Goal: Information Seeking & Learning: Learn about a topic

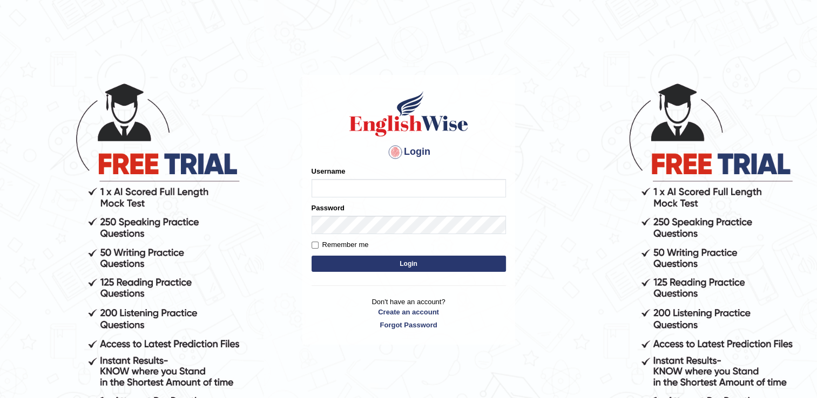
type input "Vishal1007"
click at [348, 256] on button "Login" at bounding box center [409, 264] width 194 height 16
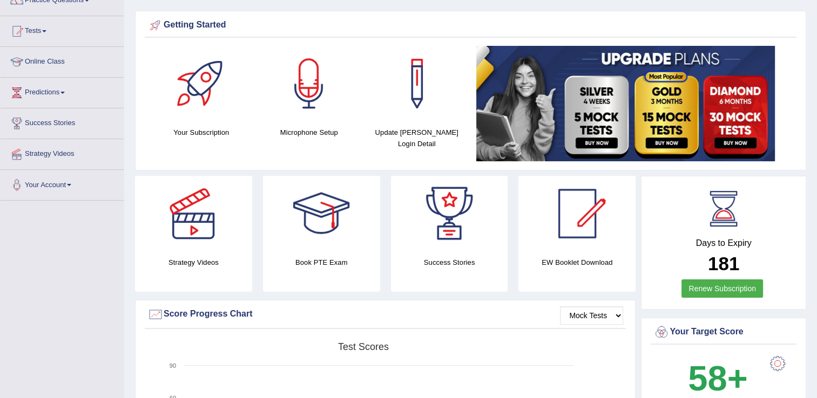
scroll to position [108, 0]
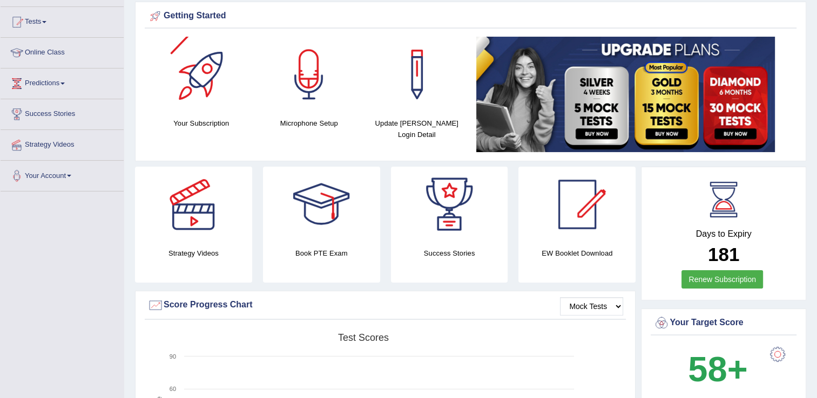
click at [212, 81] on div at bounding box center [202, 75] width 76 height 76
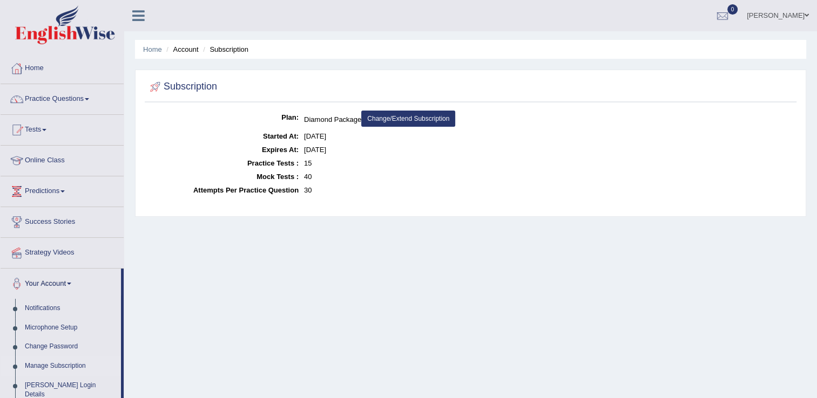
click at [39, 71] on link "Home" at bounding box center [62, 66] width 123 height 27
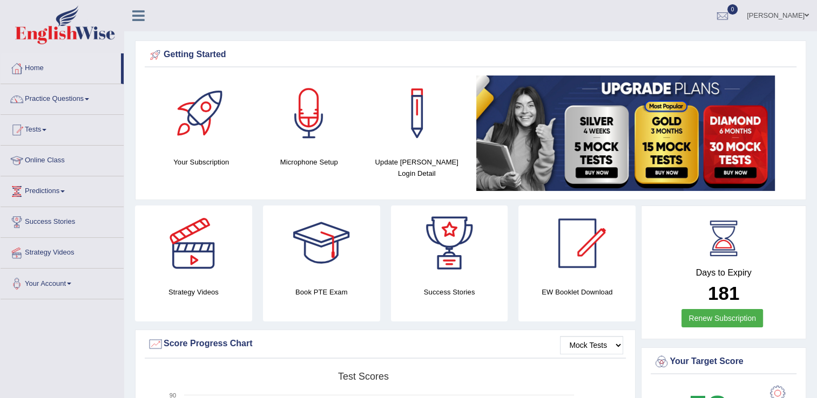
click at [89, 99] on span at bounding box center [87, 99] width 4 height 2
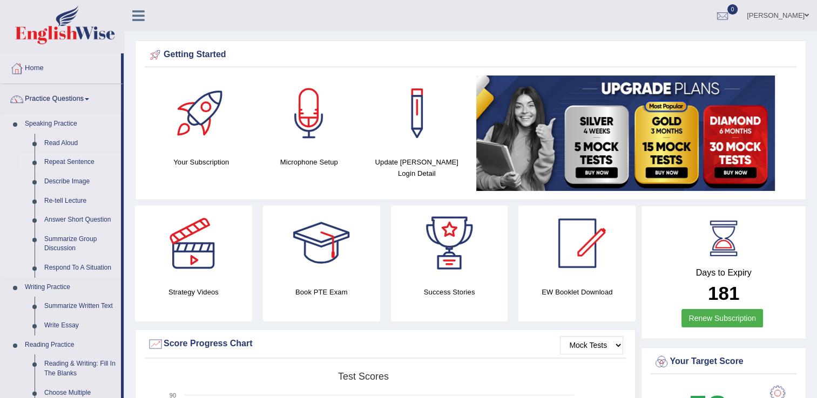
click at [80, 161] on link "Repeat Sentence" at bounding box center [80, 162] width 82 height 19
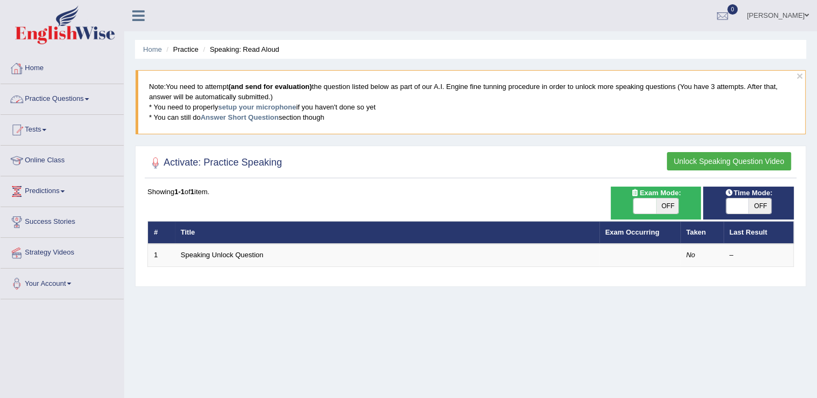
click at [40, 68] on link "Home" at bounding box center [62, 66] width 123 height 27
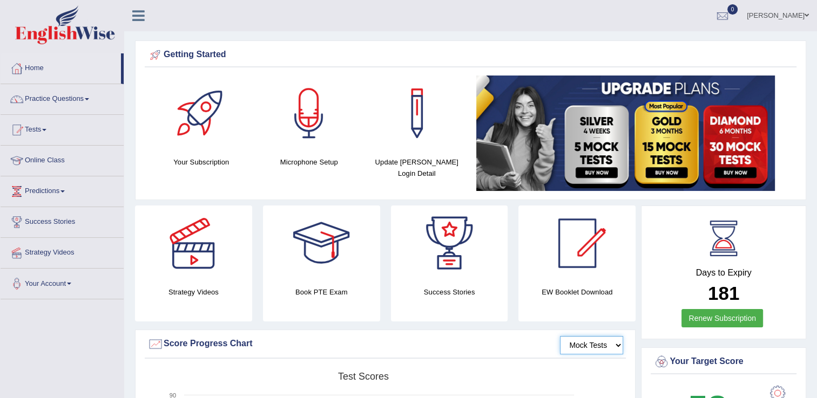
click at [596, 344] on select "Mock Tests" at bounding box center [591, 345] width 63 height 18
click at [195, 114] on div at bounding box center [202, 114] width 76 height 76
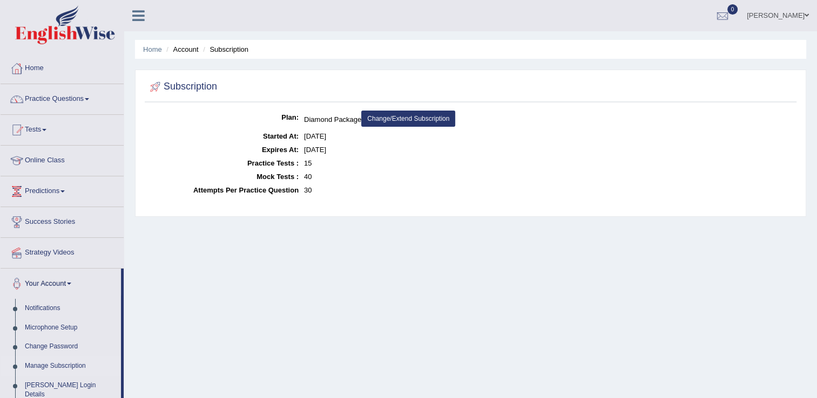
click at [72, 98] on link "Practice Questions" at bounding box center [62, 97] width 123 height 27
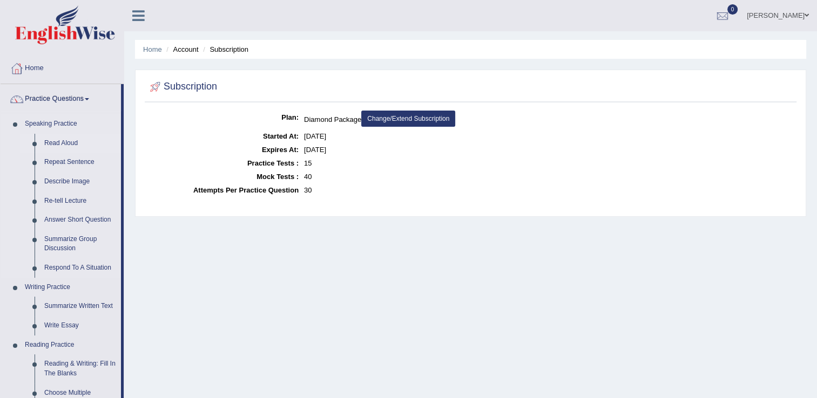
click at [71, 139] on link "Read Aloud" at bounding box center [80, 143] width 82 height 19
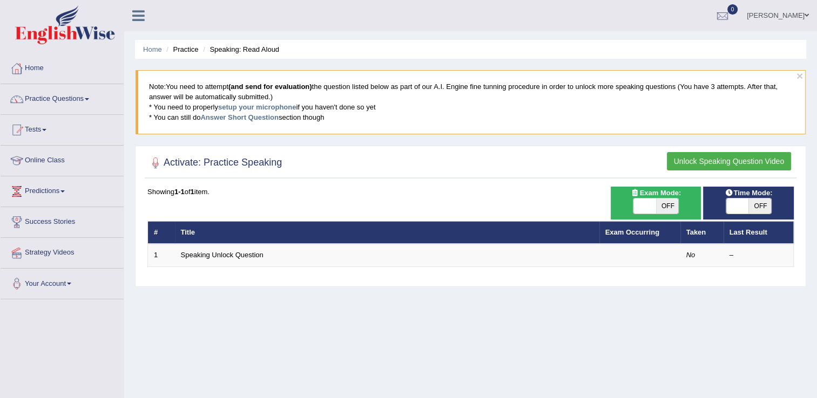
click at [48, 126] on link "Tests" at bounding box center [62, 128] width 123 height 27
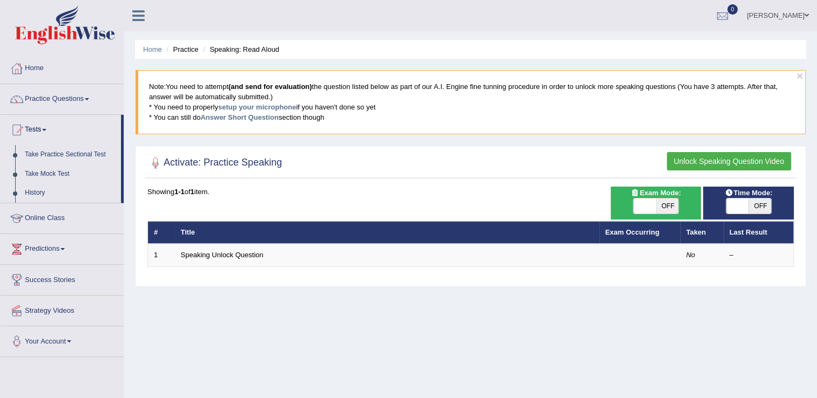
click at [48, 126] on link "Tests" at bounding box center [61, 128] width 120 height 27
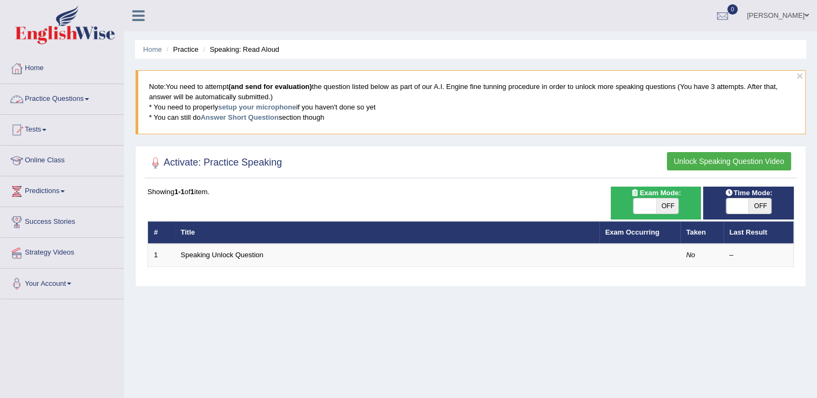
click at [73, 96] on link "Practice Questions" at bounding box center [62, 97] width 123 height 27
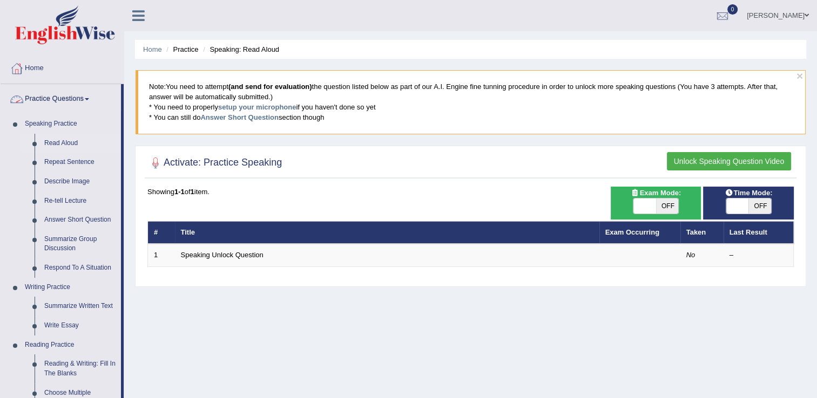
click at [89, 97] on link "Practice Questions" at bounding box center [61, 97] width 120 height 27
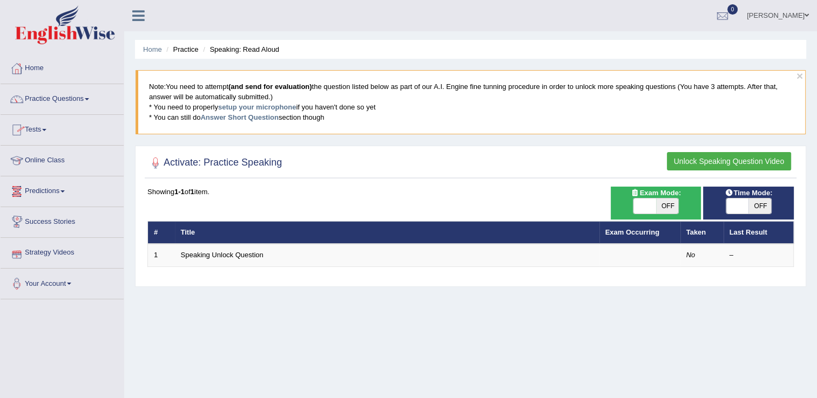
click at [54, 252] on link "Strategy Videos" at bounding box center [62, 251] width 123 height 27
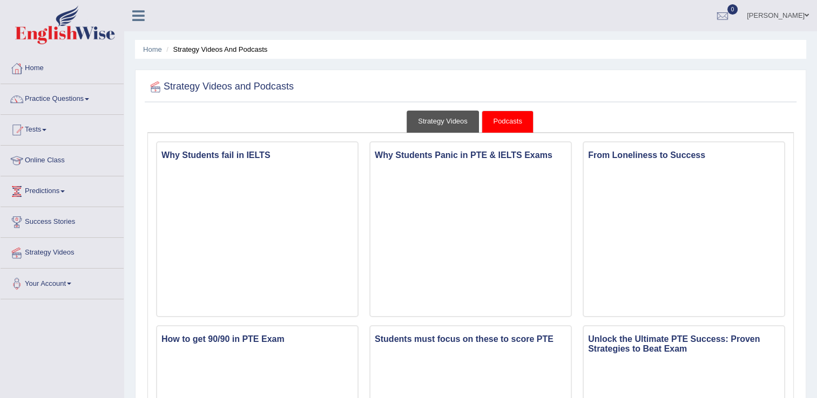
click at [434, 118] on link "Strategy Videos" at bounding box center [443, 122] width 72 height 22
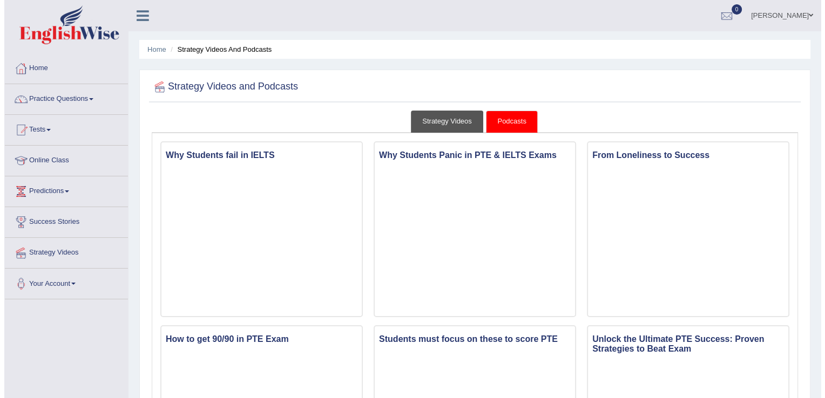
scroll to position [140, 0]
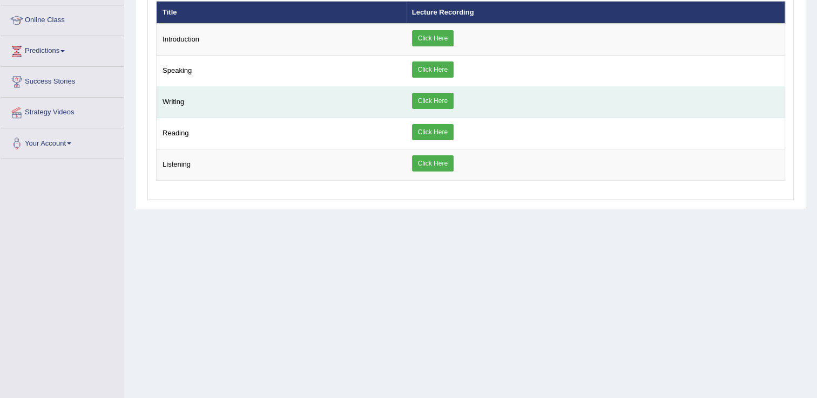
click at [448, 97] on link "Click Here" at bounding box center [433, 101] width 42 height 16
